Goal: Task Accomplishment & Management: Use online tool/utility

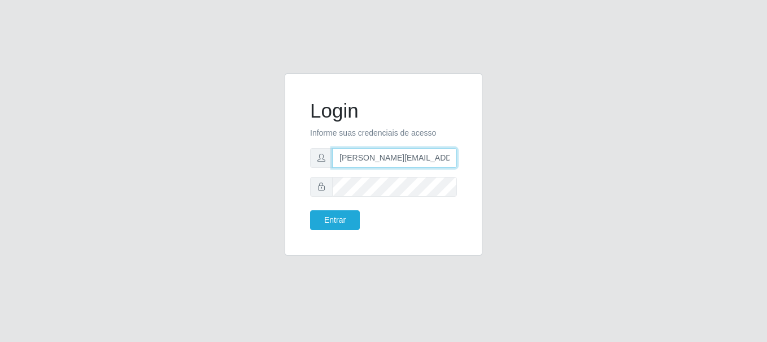
type input "[PERSON_NAME][EMAIL_ADDRESS][PERSON_NAME][DOMAIN_NAME]"
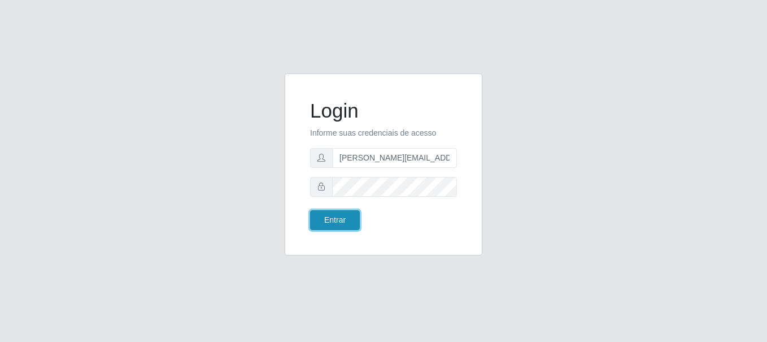
click at [334, 220] on button "Entrar" at bounding box center [335, 220] width 50 height 20
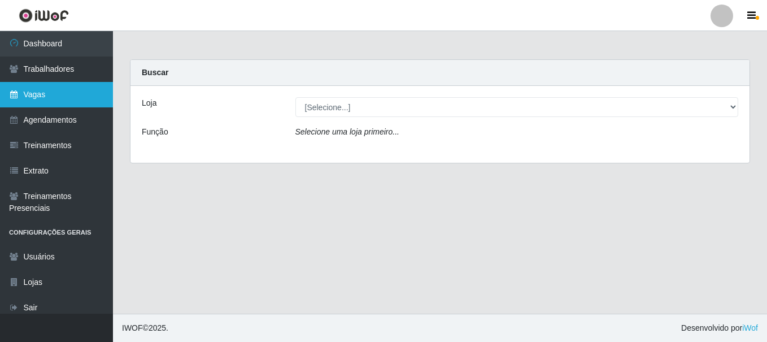
click at [56, 94] on link "Vagas" at bounding box center [56, 94] width 113 height 25
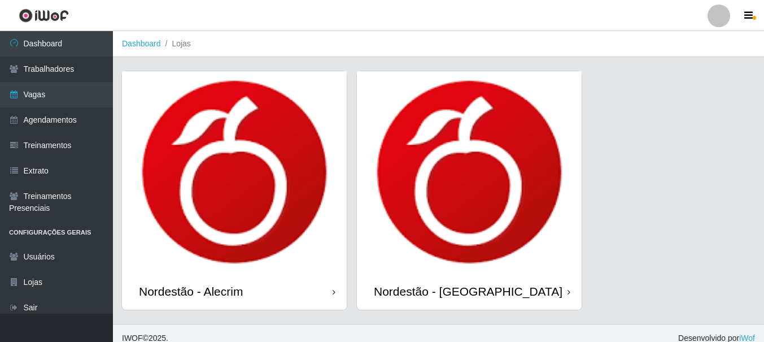
click at [193, 291] on div "Nordestão - Alecrim" at bounding box center [191, 291] width 104 height 14
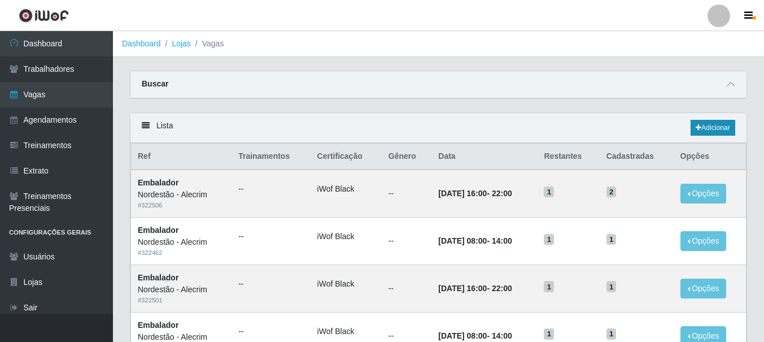
click at [712, 128] on link "Adicionar" at bounding box center [713, 128] width 45 height 16
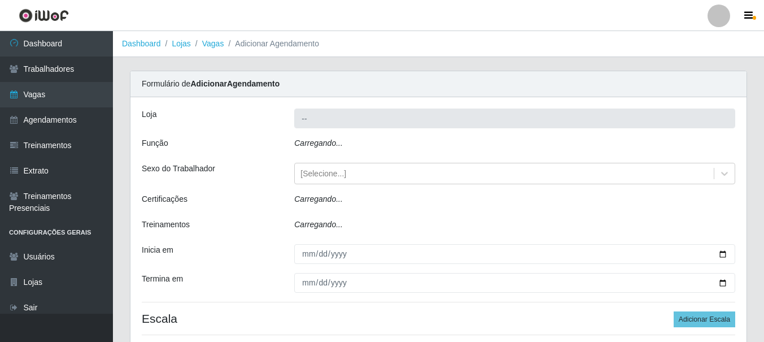
type input "Nordestão - Alecrim"
